Goal: Information Seeking & Learning: Learn about a topic

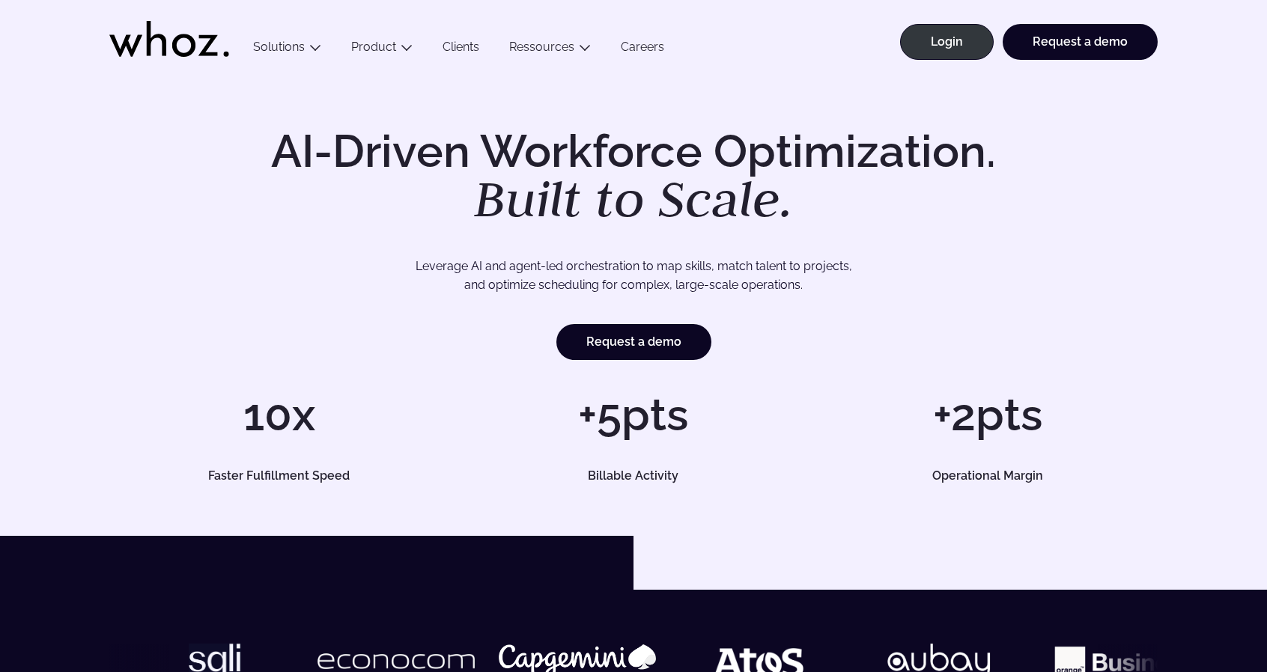
click at [443, 44] on link "Clients" at bounding box center [460, 50] width 67 height 20
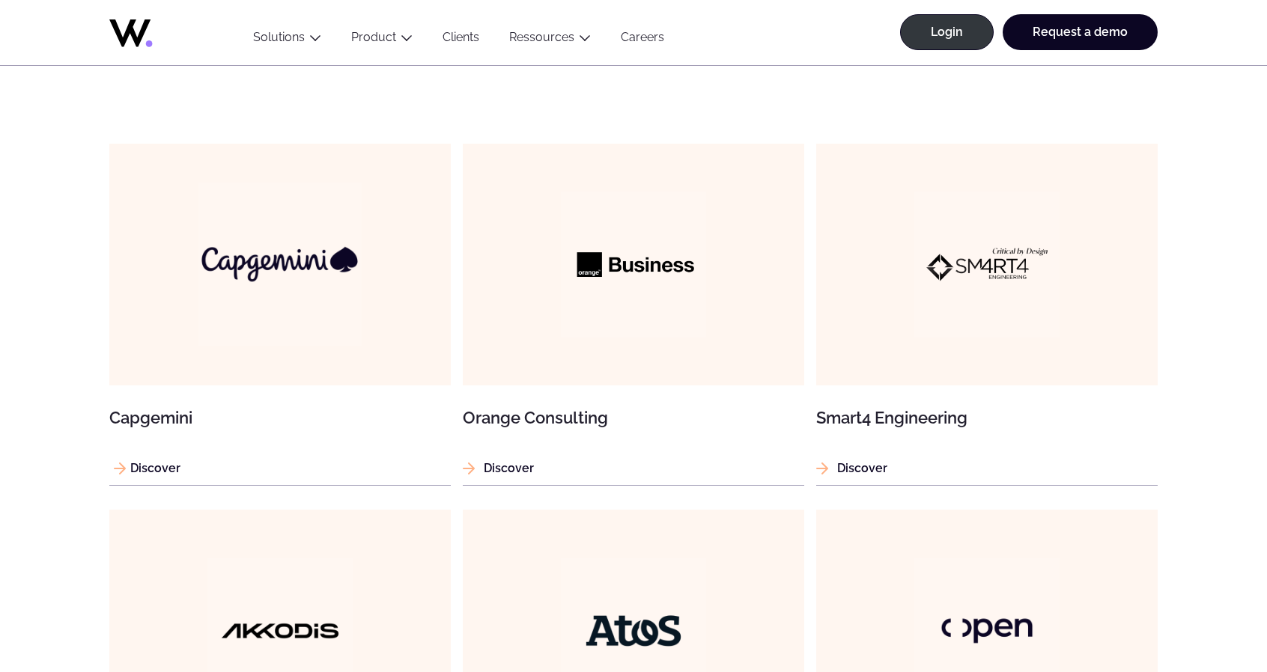
scroll to position [1048, 0]
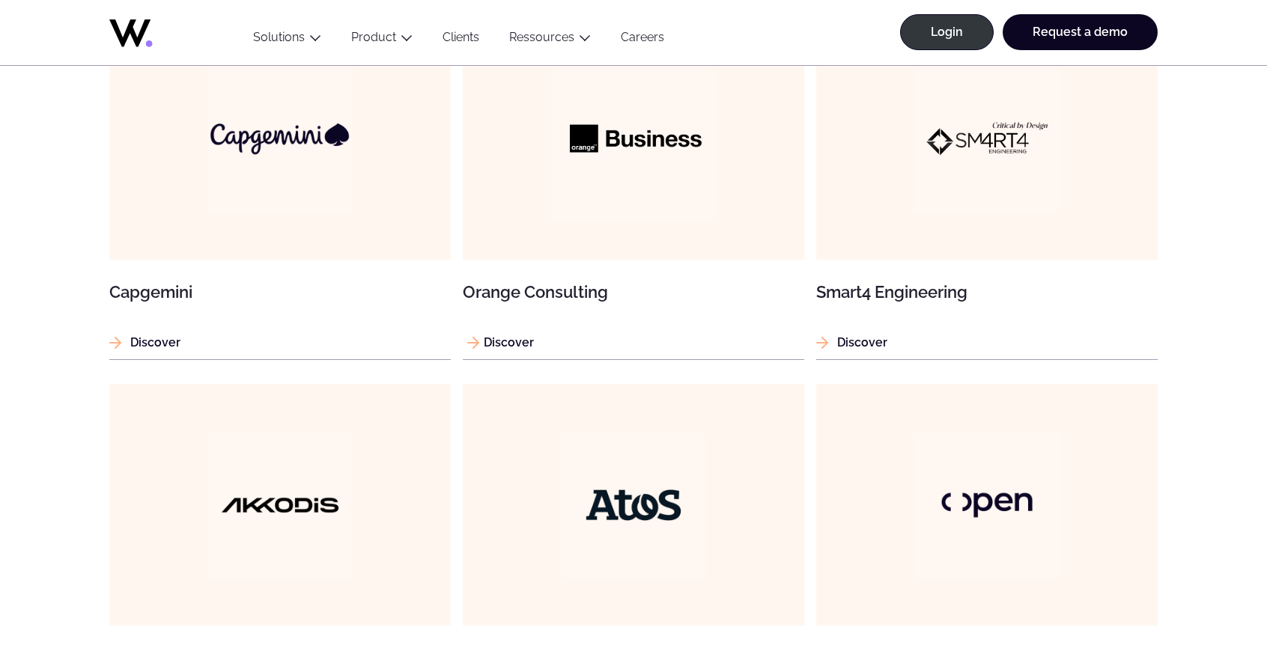
click at [576, 165] on img at bounding box center [633, 138] width 163 height 163
